Goal: Information Seeking & Learning: Compare options

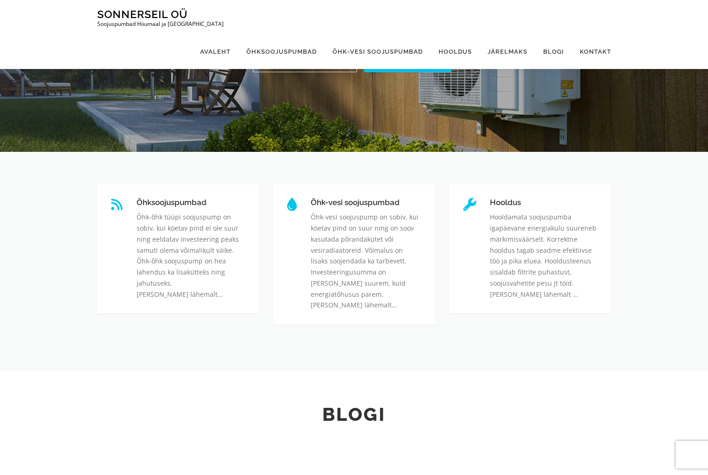
scroll to position [232, 0]
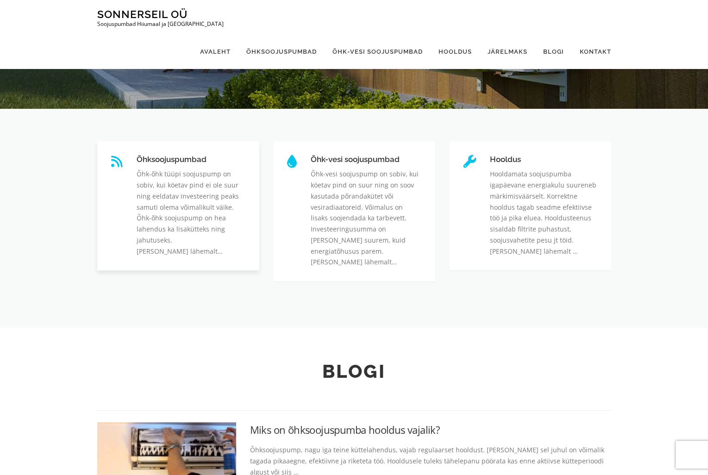
click at [137, 155] on link "Õhksoojuspumbad" at bounding box center [137, 155] width 0 height 0
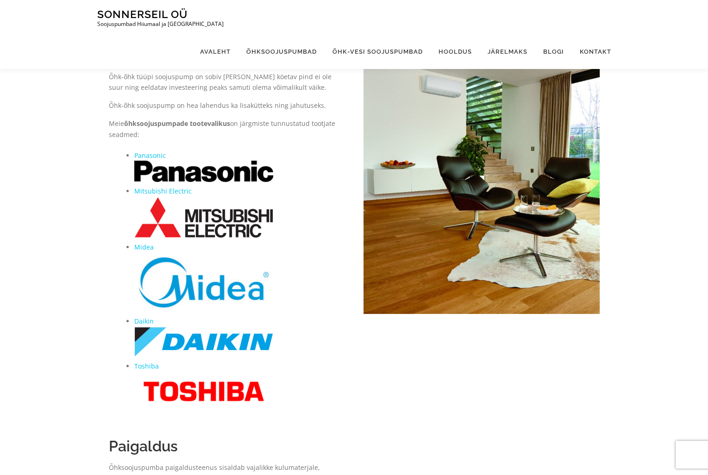
scroll to position [245, 0]
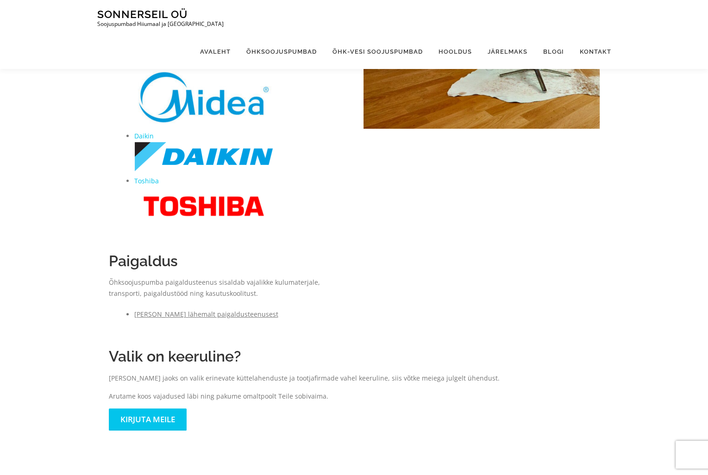
click at [159, 315] on link "[PERSON_NAME] lähemalt paigaldusteenusest" at bounding box center [206, 314] width 144 height 9
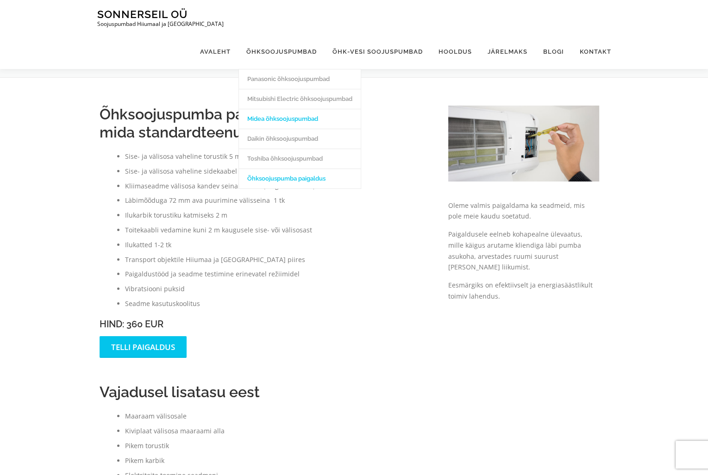
click at [265, 109] on link "Midea õhksoojuspumbad" at bounding box center [300, 119] width 122 height 20
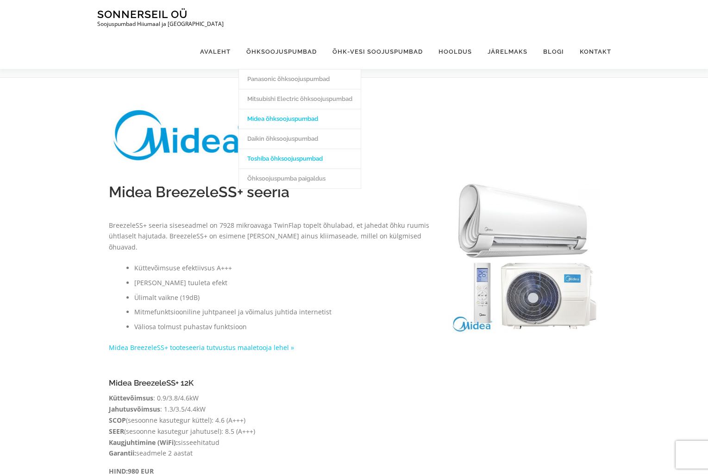
click at [290, 149] on link "Toshiba õhksoojuspumbad" at bounding box center [300, 159] width 122 height 20
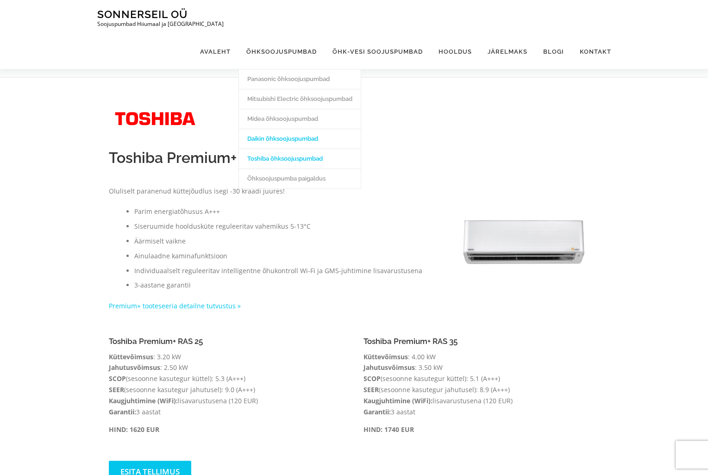
click at [274, 129] on link "Daikin õhksoojuspumbad" at bounding box center [300, 139] width 122 height 20
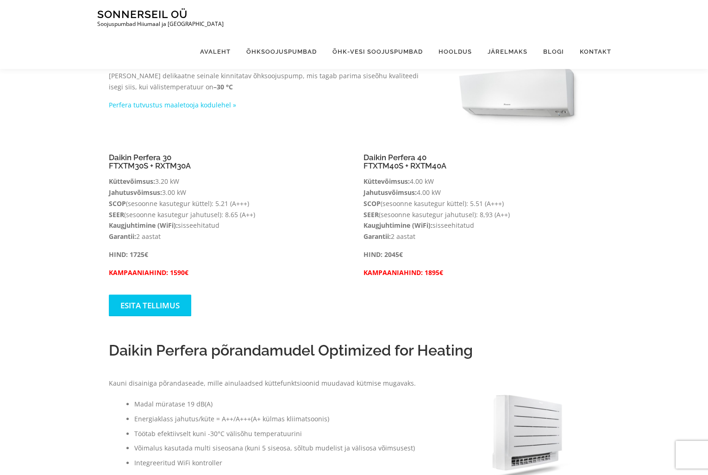
scroll to position [232, 0]
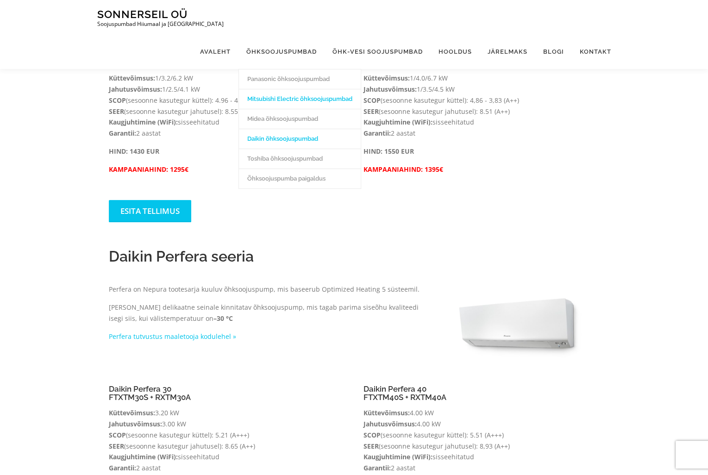
click at [274, 89] on link "Mitsubishi Electric õhksoojuspumbad" at bounding box center [300, 99] width 122 height 20
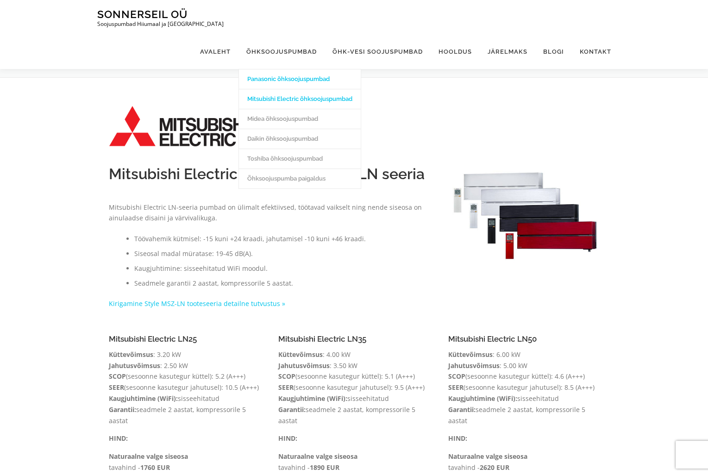
click at [287, 69] on link "Panasonic õhksoojuspumbad" at bounding box center [300, 79] width 122 height 20
